Goal: Transaction & Acquisition: Obtain resource

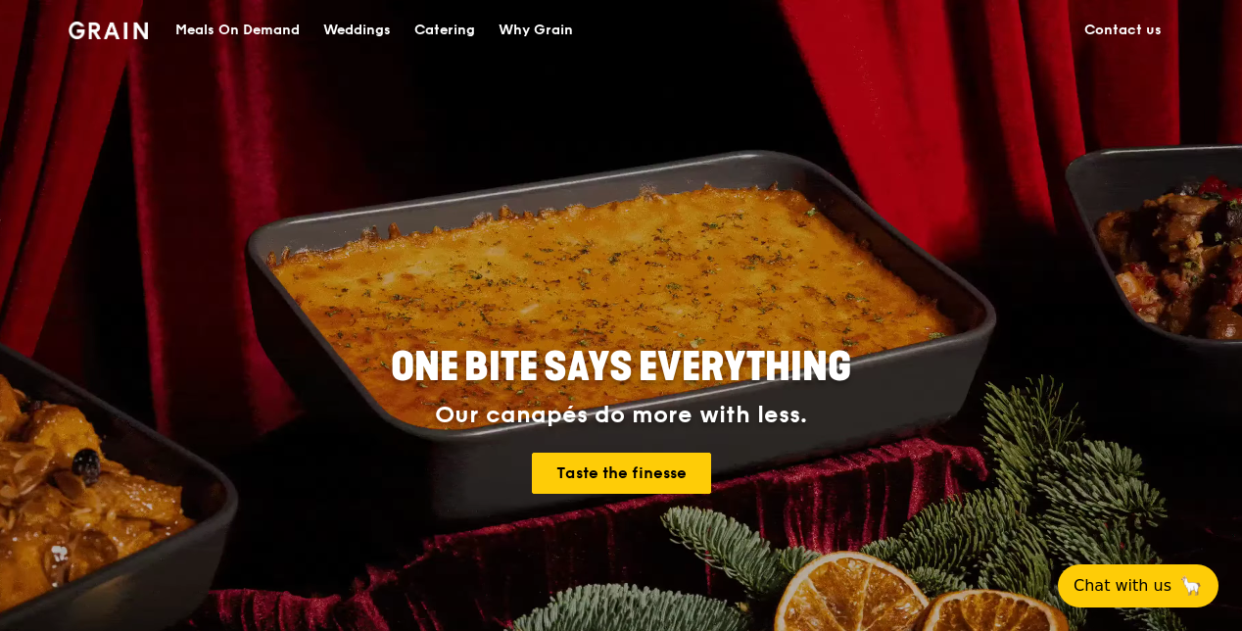
click at [245, 26] on div "Meals On Demand" at bounding box center [237, 30] width 124 height 59
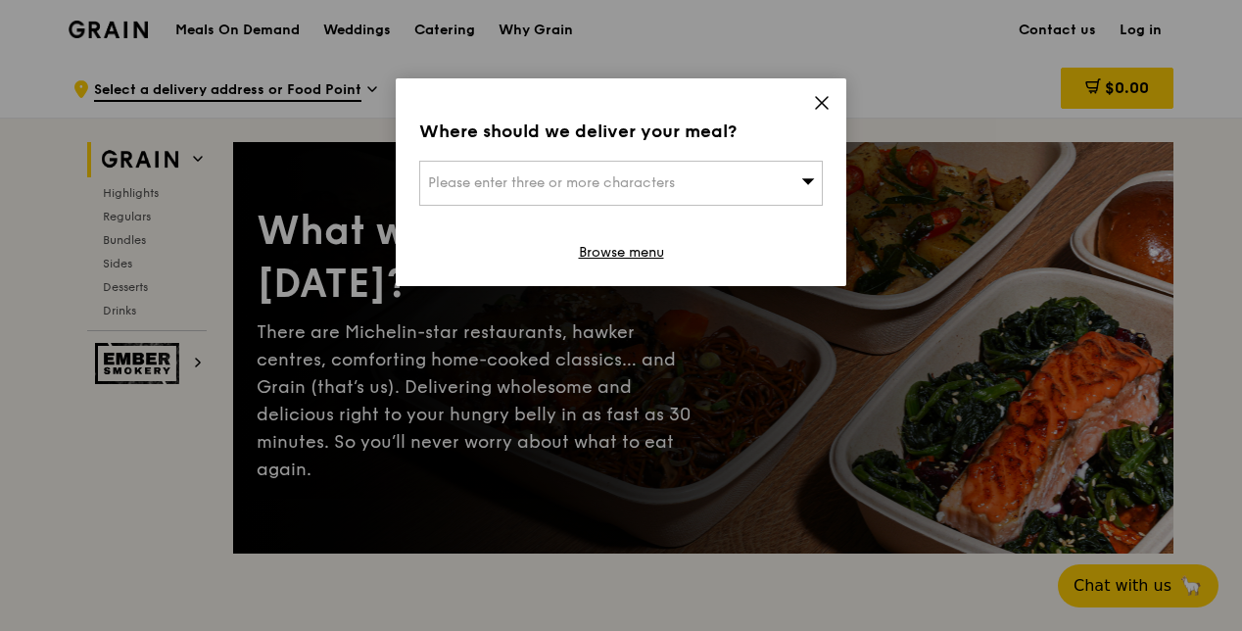
click at [675, 179] on span "Please enter three or more characters" at bounding box center [551, 182] width 247 height 17
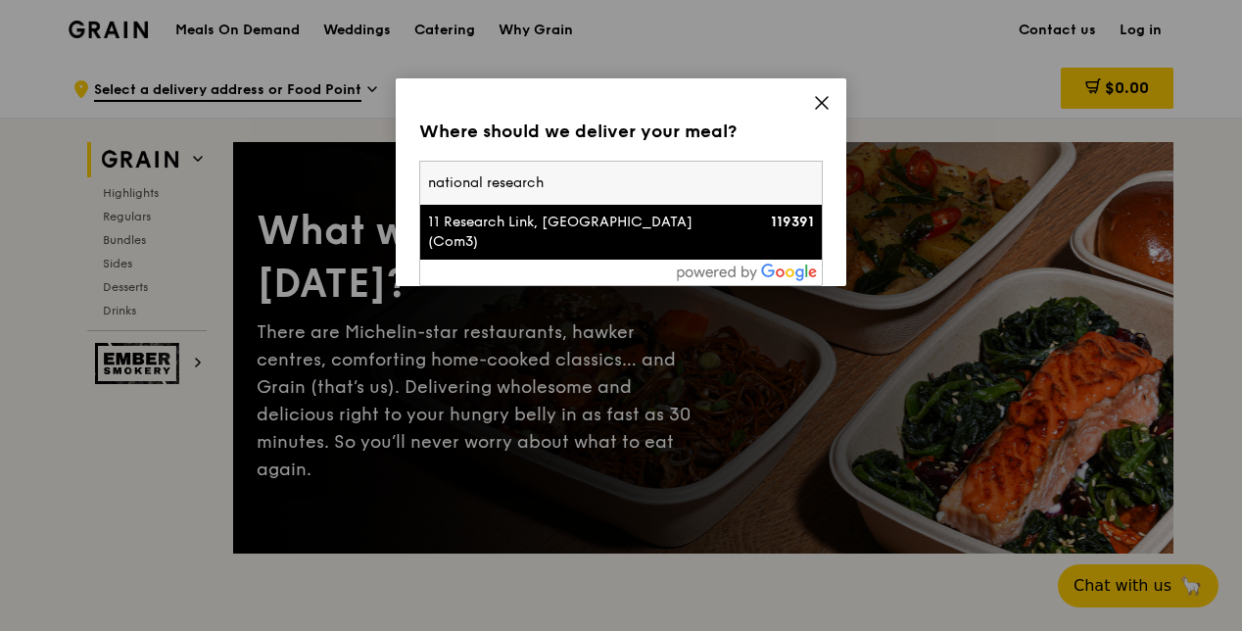
type input "national research"
drag, startPoint x: 574, startPoint y: 236, endPoint x: 607, endPoint y: 179, distance: 65.8
click at [607, 178] on div "national research 11 Research Link, [GEOGRAPHIC_DATA] (Com3) 119391" at bounding box center [620, 211] width 401 height 98
click at [607, 178] on input "national research" at bounding box center [620, 183] width 401 height 43
drag, startPoint x: 607, startPoint y: 179, endPoint x: 318, endPoint y: 182, distance: 288.9
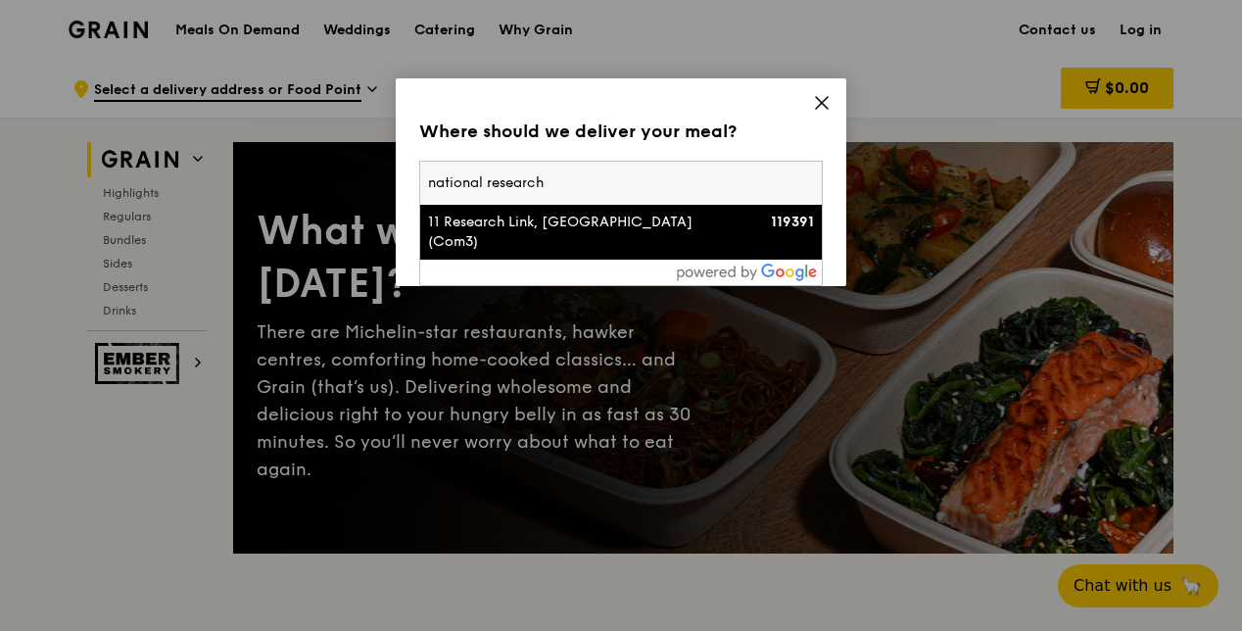
click at [318, 182] on div "Where should we deliver your meal? Please enter three or more characters nation…" at bounding box center [621, 315] width 1242 height 631
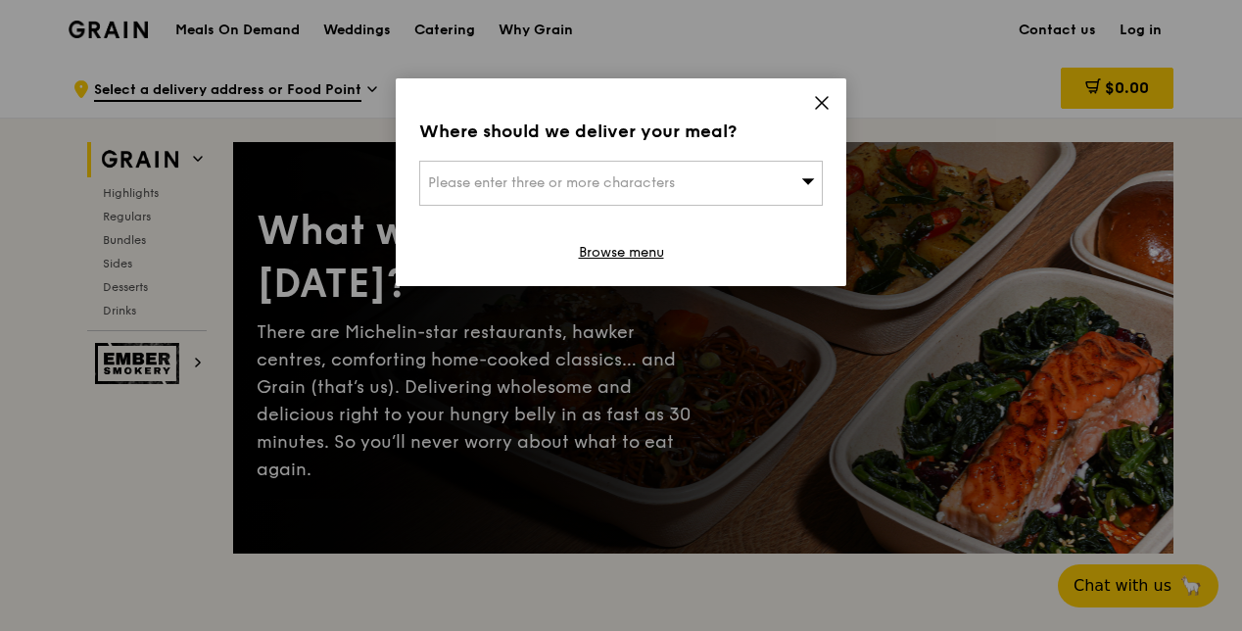
click at [515, 189] on span "Please enter three or more characters" at bounding box center [551, 182] width 247 height 17
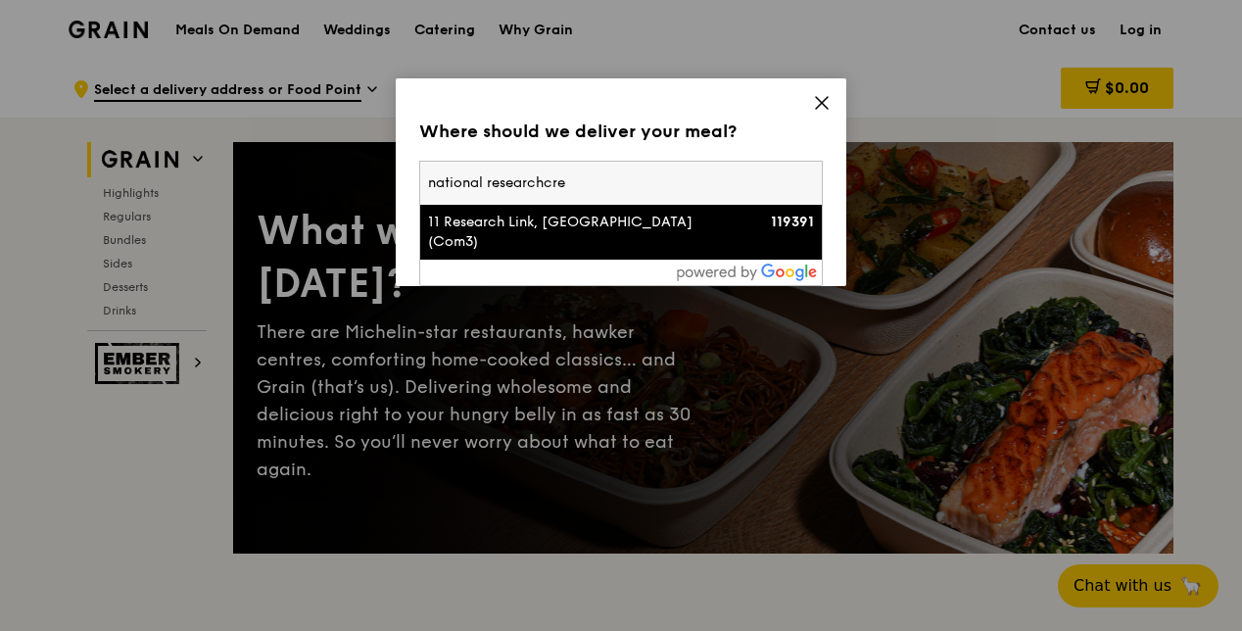
type input "national researchcrea"
drag, startPoint x: 627, startPoint y: 186, endPoint x: 331, endPoint y: 165, distance: 296.5
click at [331, 165] on div "Where should we deliver your meal? Please enter three or more characters nation…" at bounding box center [621, 315] width 1242 height 631
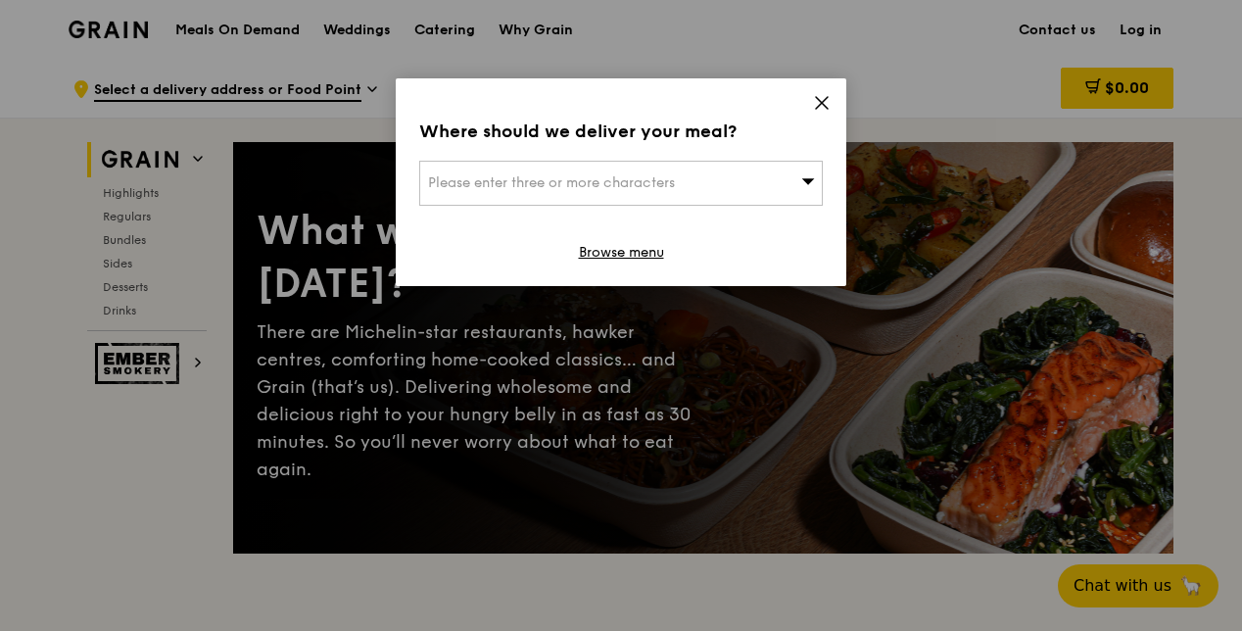
click at [501, 190] on span "Please enter three or more characters" at bounding box center [551, 182] width 247 height 17
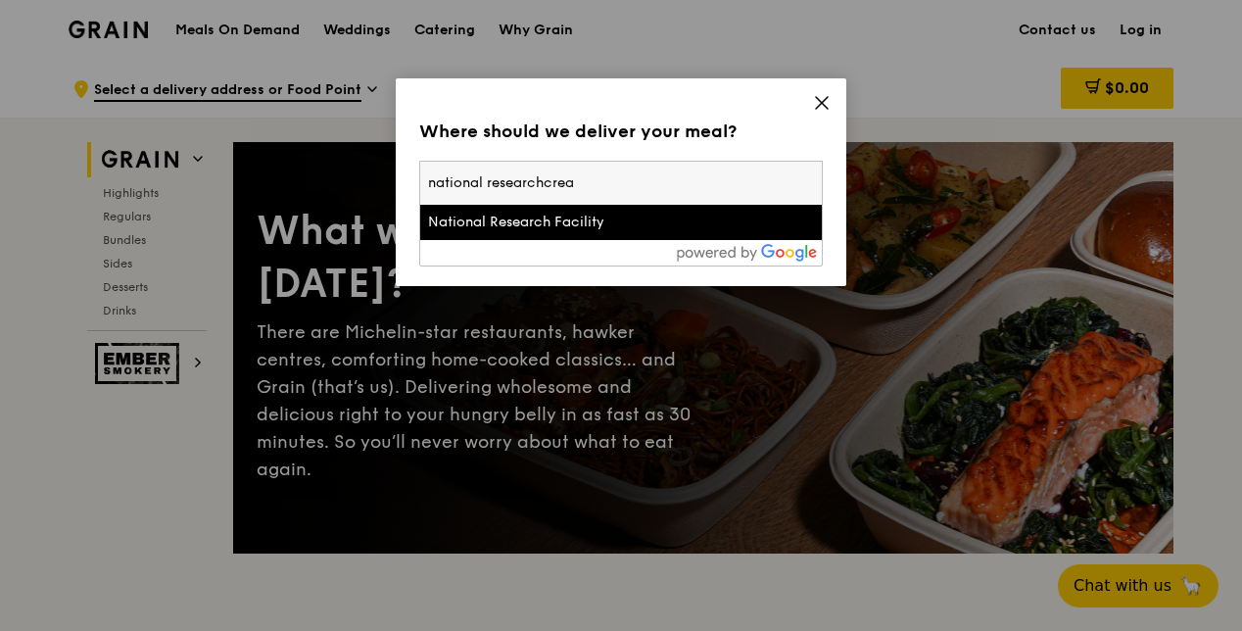
type input "national researchcreac"
drag, startPoint x: 691, startPoint y: 185, endPoint x: 353, endPoint y: 180, distance: 338.8
click at [351, 180] on div "Where should we deliver your meal? Please enter three or more characters [GEOGR…" at bounding box center [621, 315] width 1242 height 631
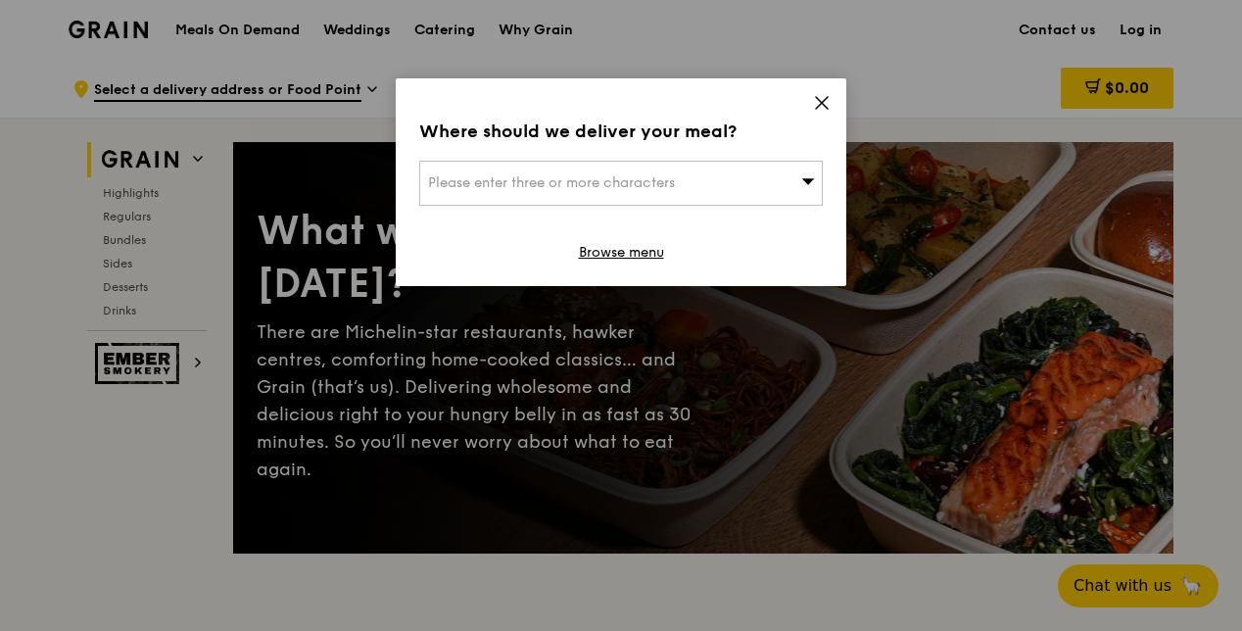
drag, startPoint x: 499, startPoint y: 178, endPoint x: 524, endPoint y: 178, distance: 24.5
click at [524, 178] on span "Please enter three or more characters" at bounding box center [551, 182] width 247 height 17
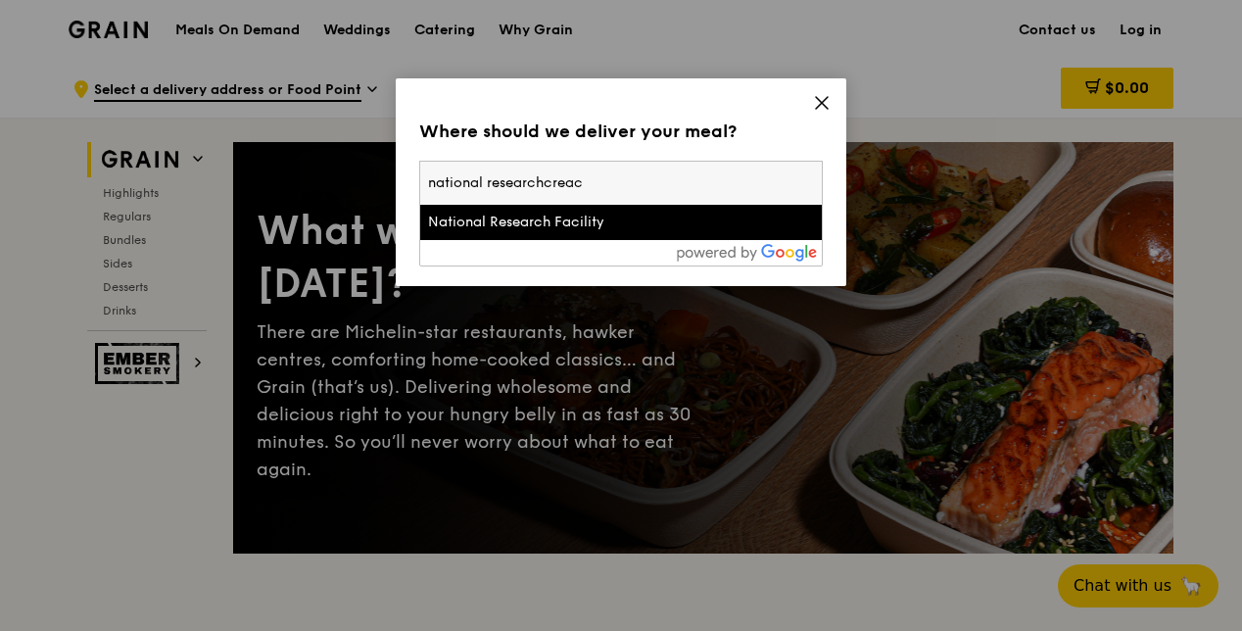
click at [589, 182] on input "national researchcreac" at bounding box center [620, 183] width 401 height 43
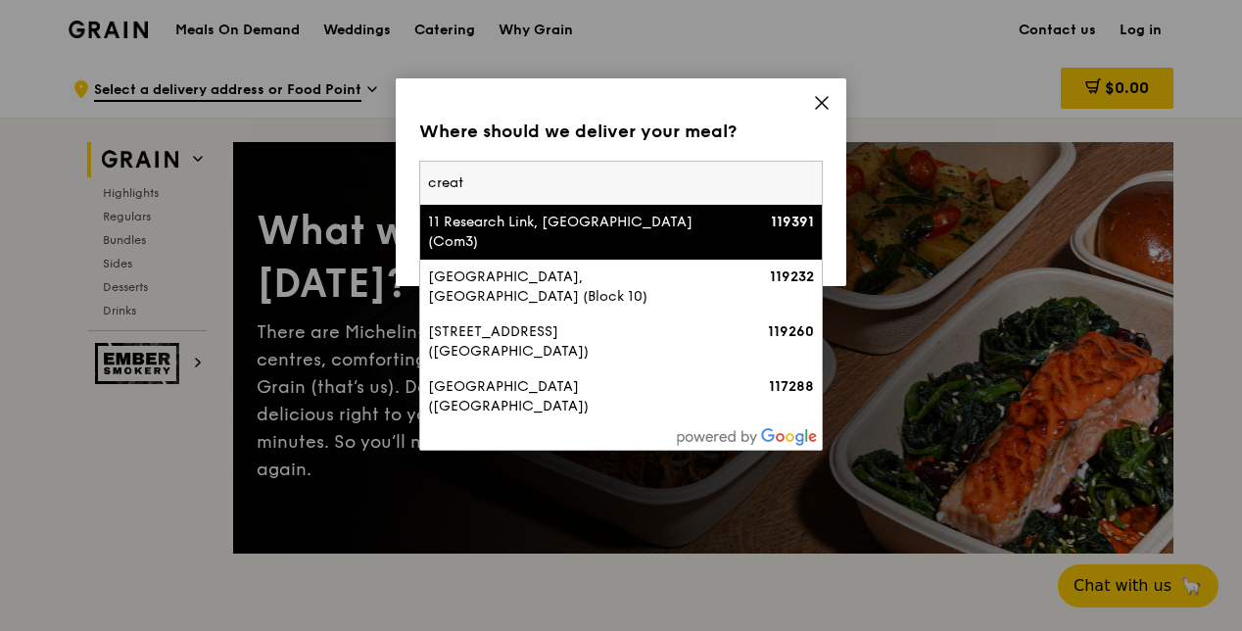
type input "create"
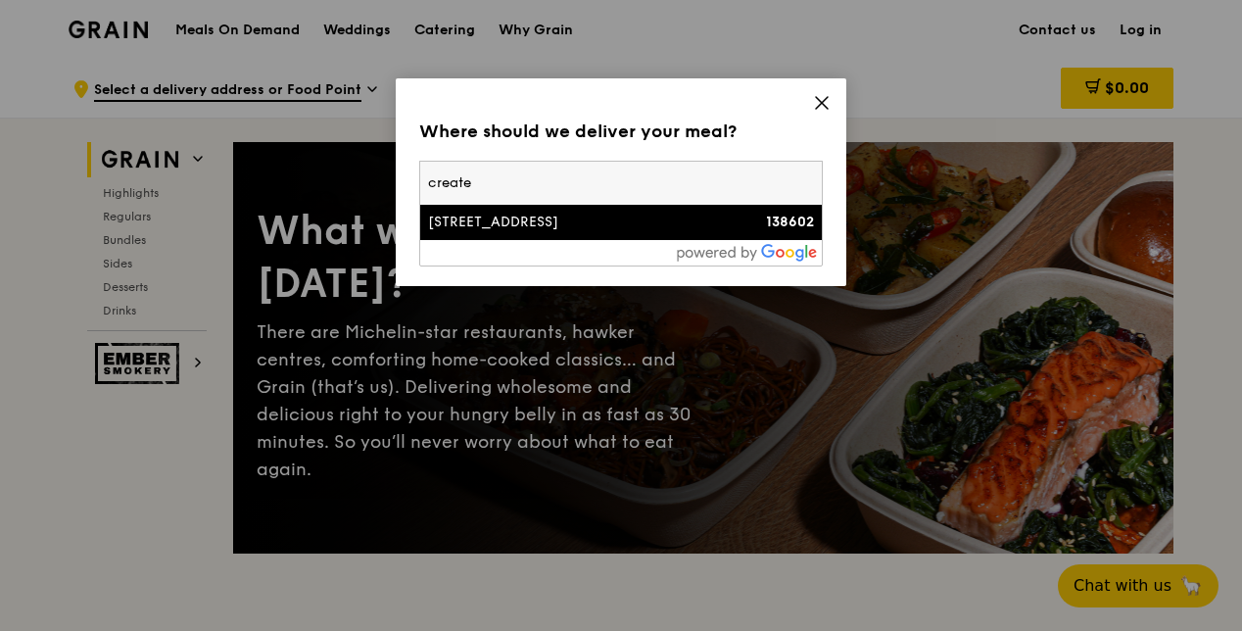
click at [605, 220] on div "[STREET_ADDRESS]" at bounding box center [573, 222] width 290 height 20
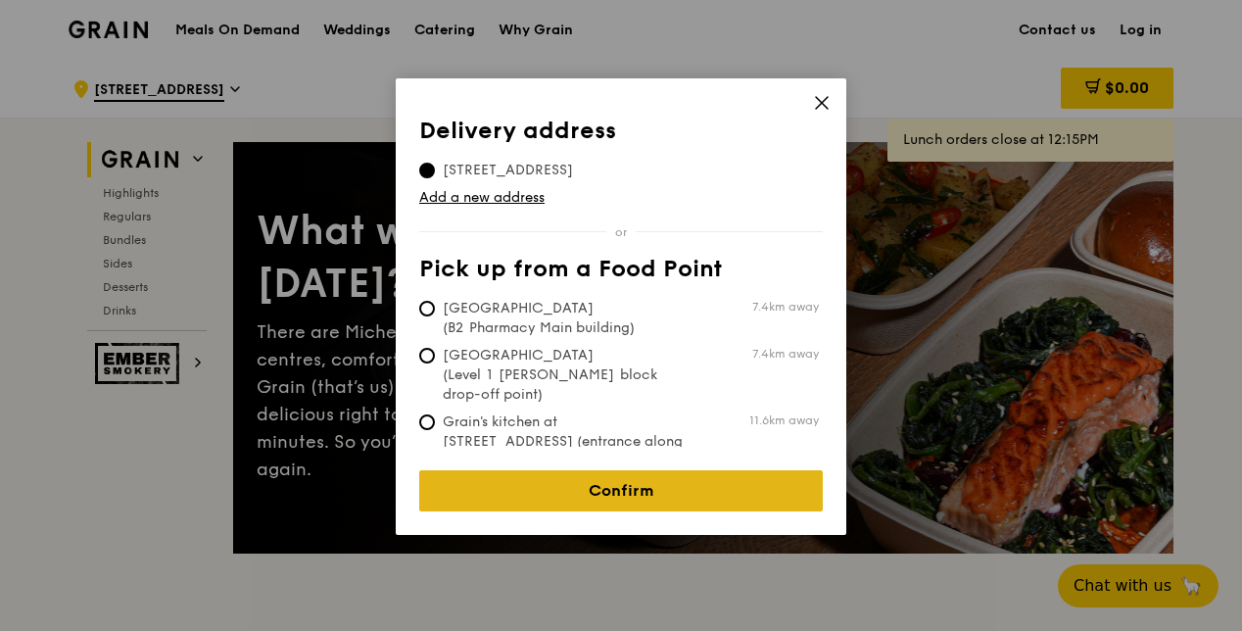
click at [597, 476] on link "Confirm" at bounding box center [620, 490] width 403 height 41
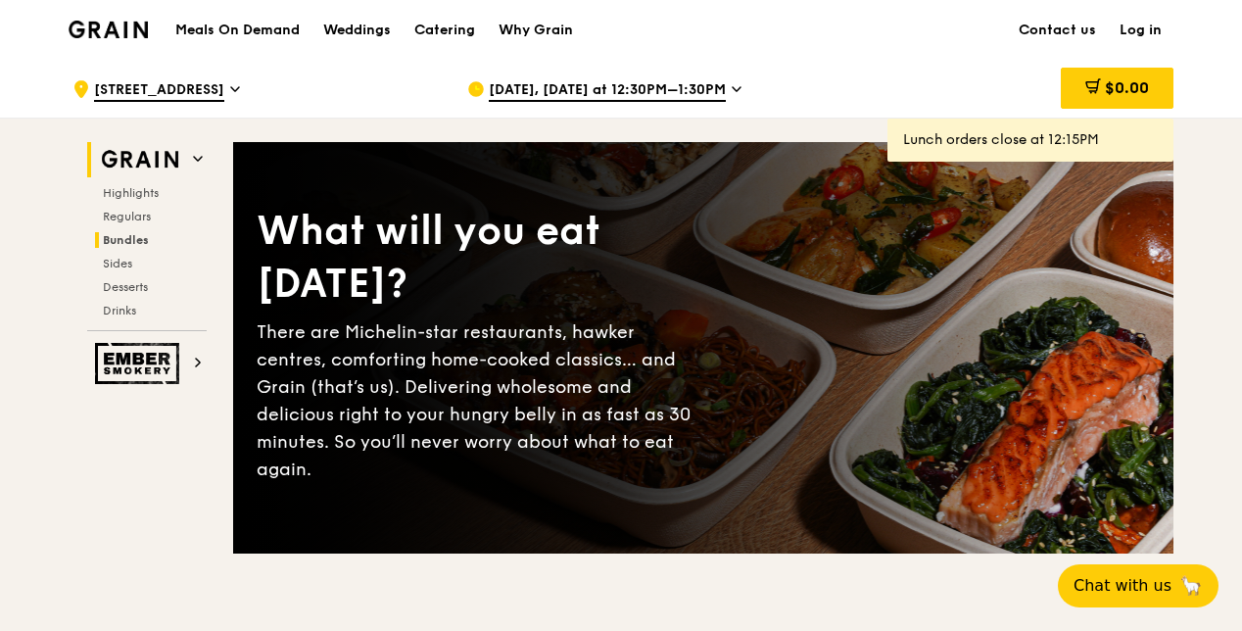
click at [139, 245] on span "Bundles" at bounding box center [126, 240] width 46 height 14
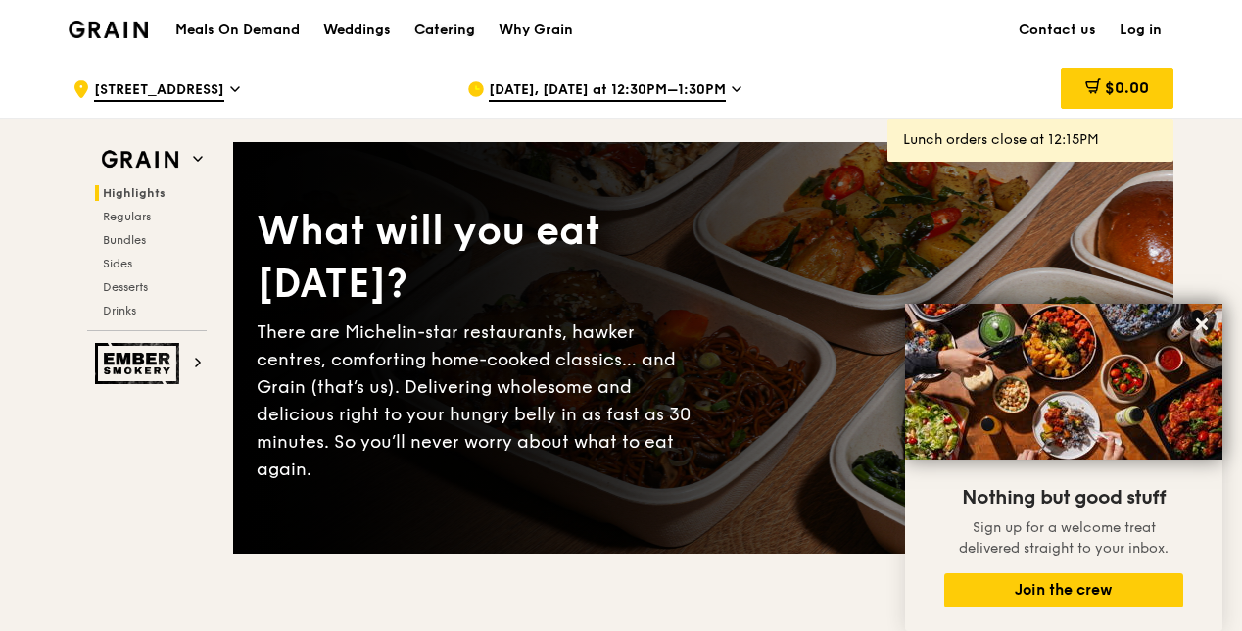
click at [468, 33] on div "Catering" at bounding box center [444, 30] width 61 height 59
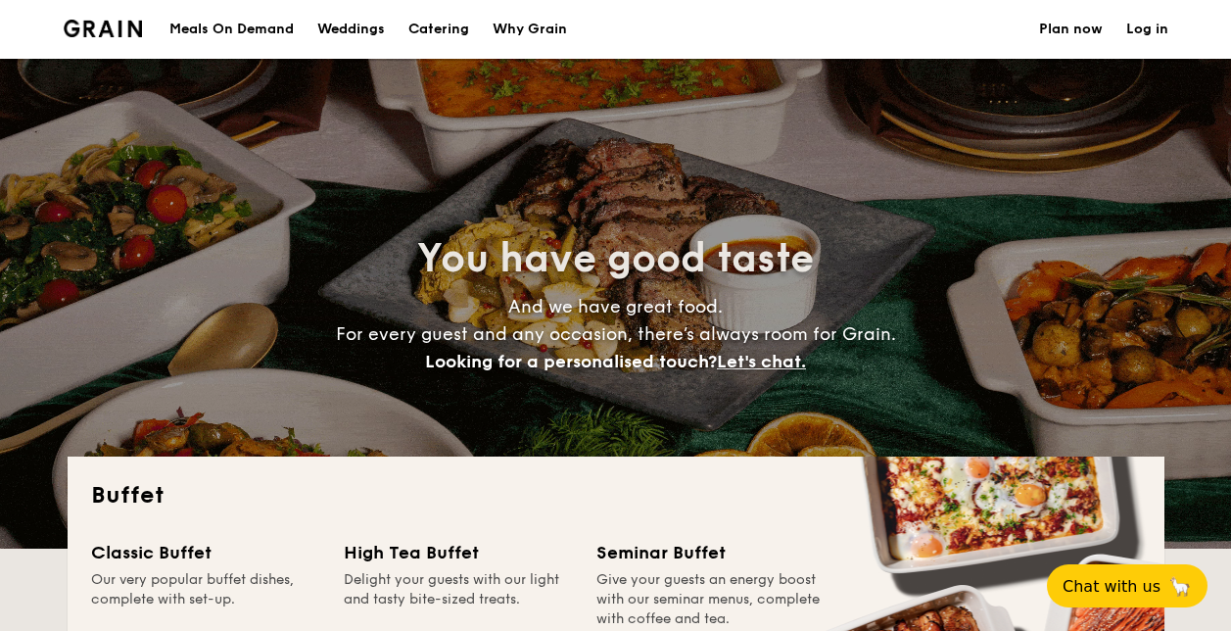
select select
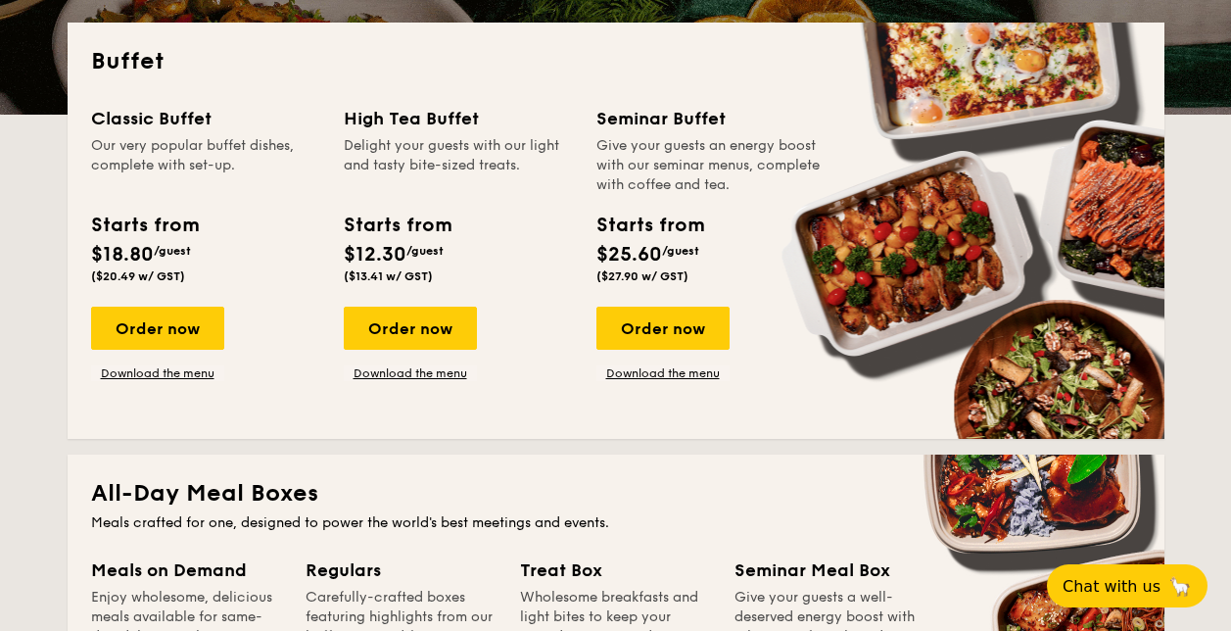
scroll to position [392, 0]
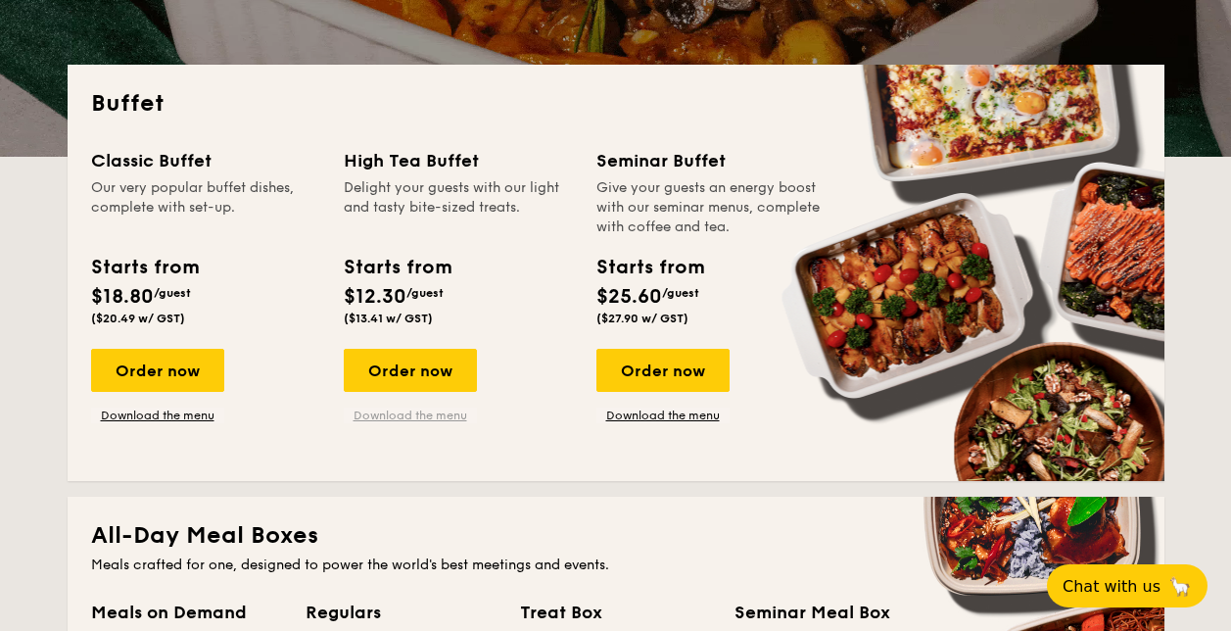
click at [414, 413] on link "Download the menu" at bounding box center [410, 415] width 133 height 16
